Goal: Information Seeking & Learning: Compare options

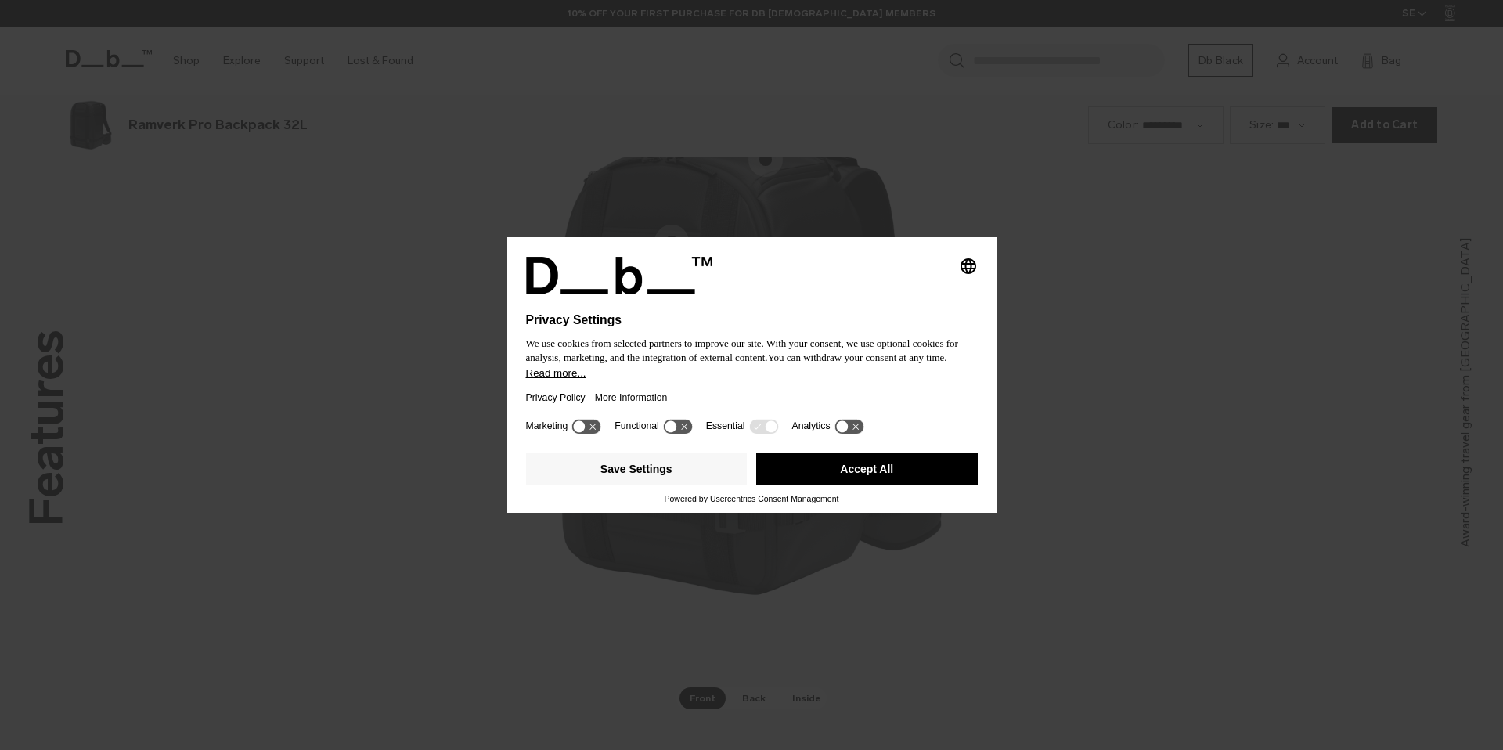
scroll to position [2250, 0]
